Goal: Information Seeking & Learning: Learn about a topic

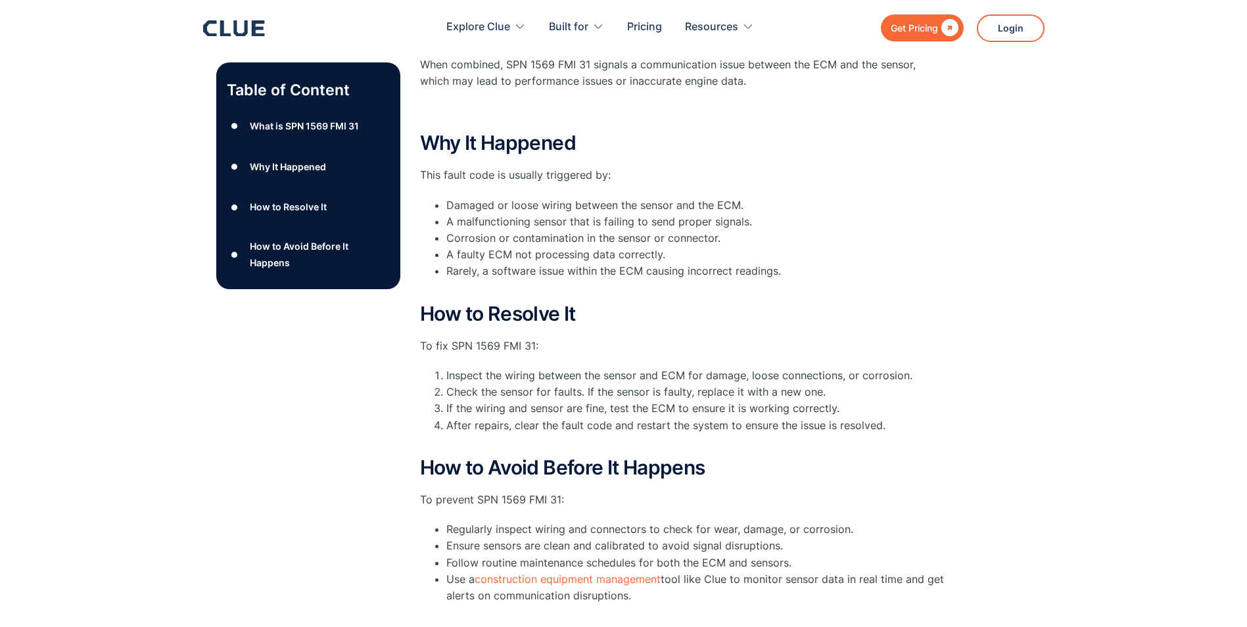
scroll to position [398, 0]
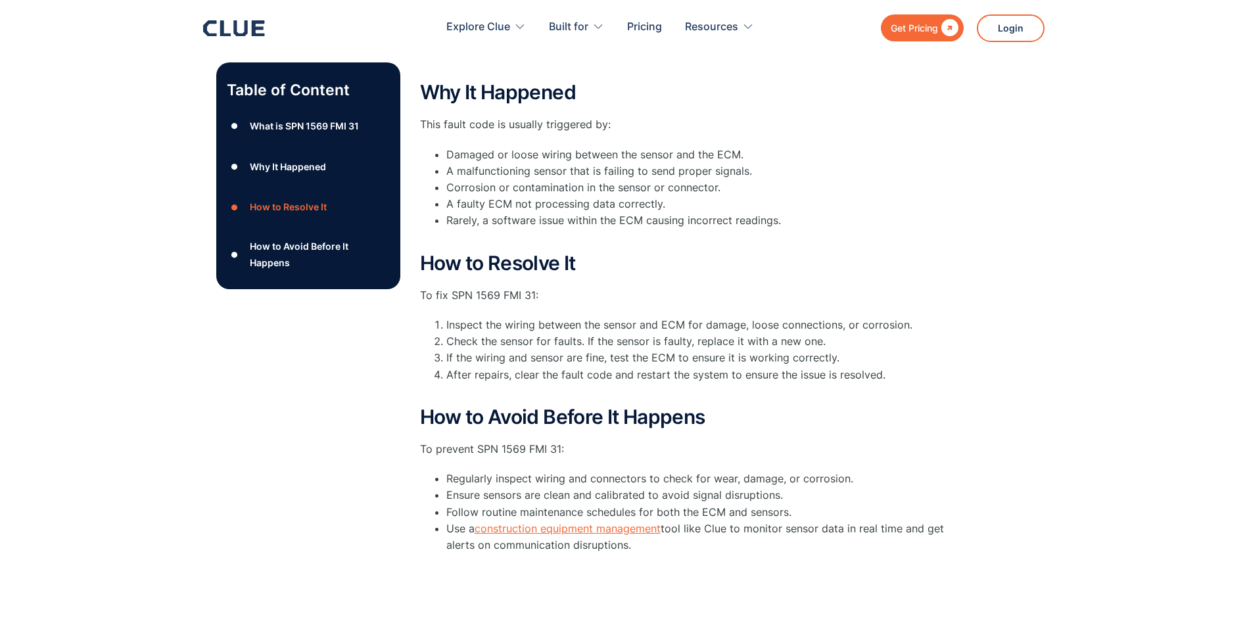
click at [622, 531] on link "construction equipment management" at bounding box center [568, 528] width 186 height 13
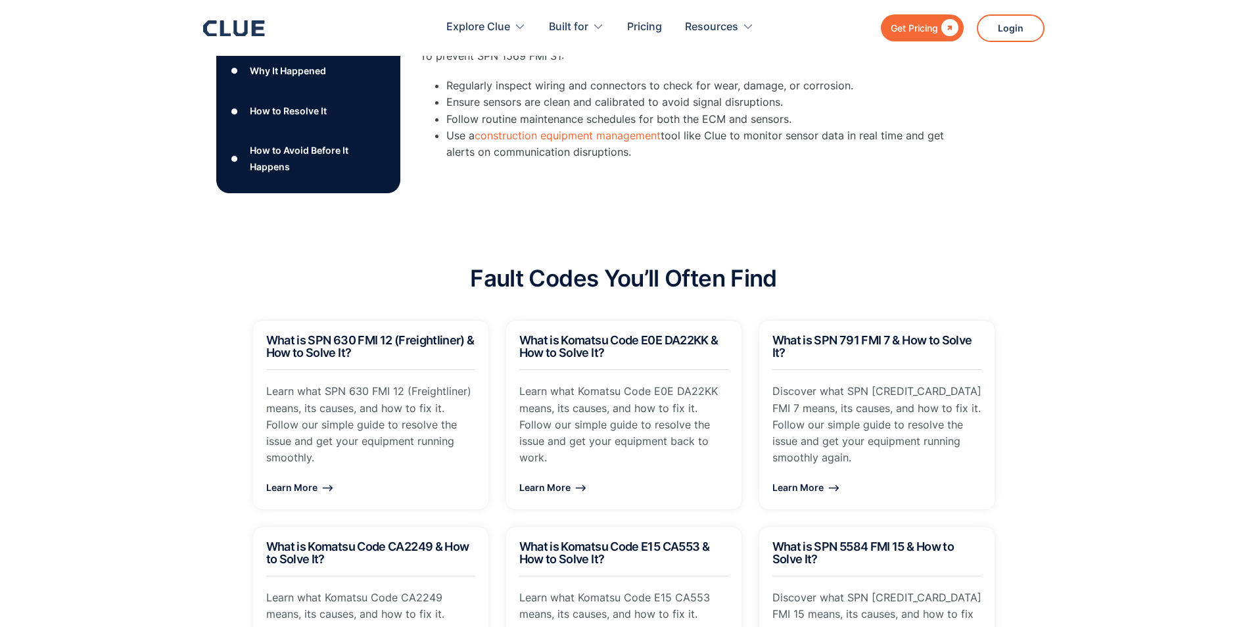
scroll to position [793, 0]
